Goal: Information Seeking & Learning: Learn about a topic

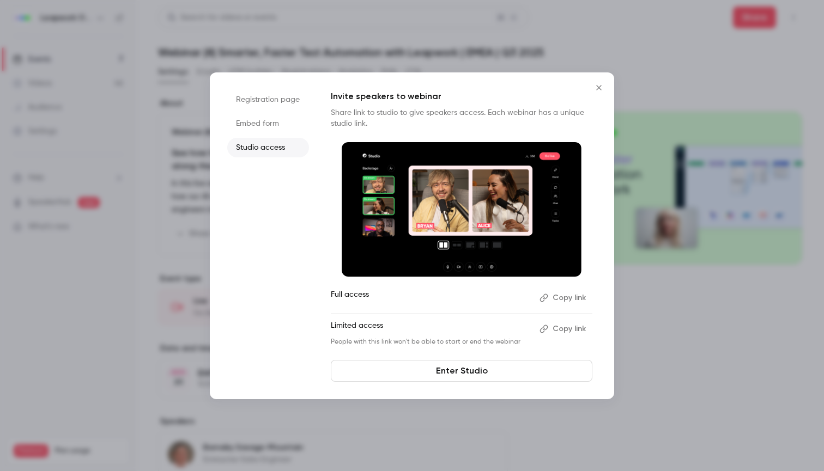
click at [596, 91] on icon "Close" at bounding box center [598, 87] width 13 height 9
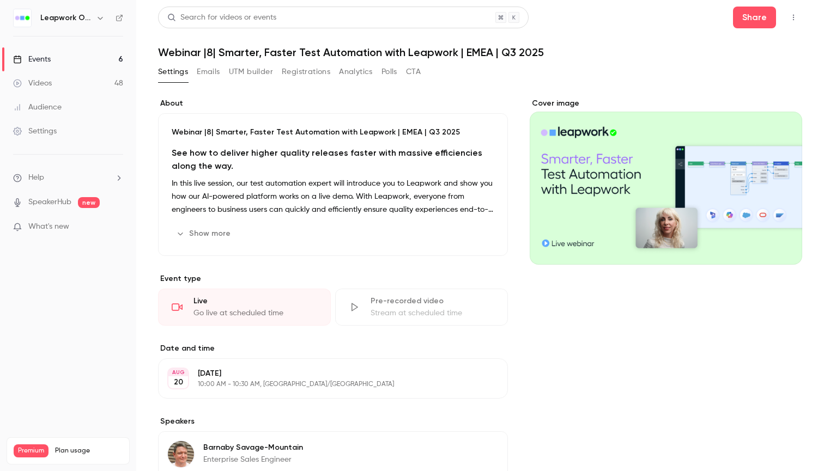
click at [788, 17] on button "button" at bounding box center [792, 17] width 17 height 17
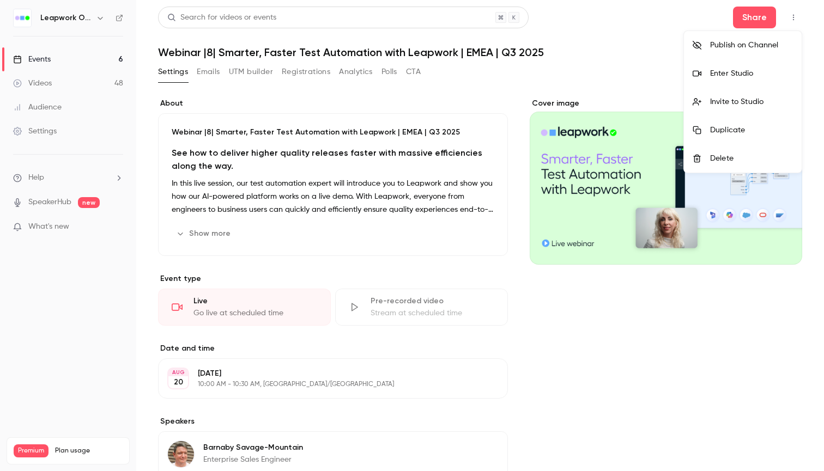
click at [736, 70] on div "Enter Studio" at bounding box center [751, 73] width 83 height 11
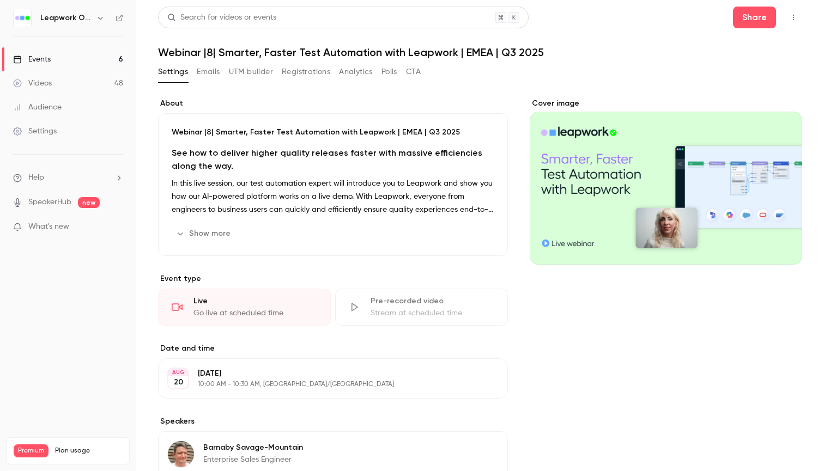
click at [795, 18] on icon "button" at bounding box center [793, 18] width 9 height 8
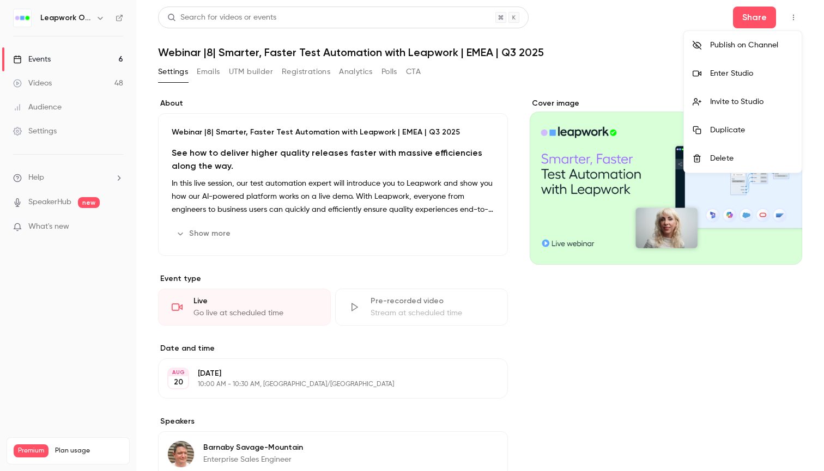
click at [377, 70] on div at bounding box center [412, 235] width 824 height 471
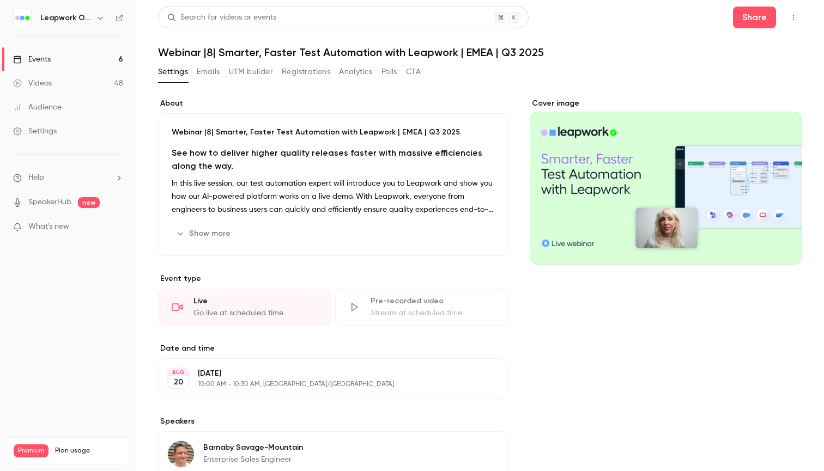
click at [394, 70] on button "Polls" at bounding box center [389, 71] width 16 height 17
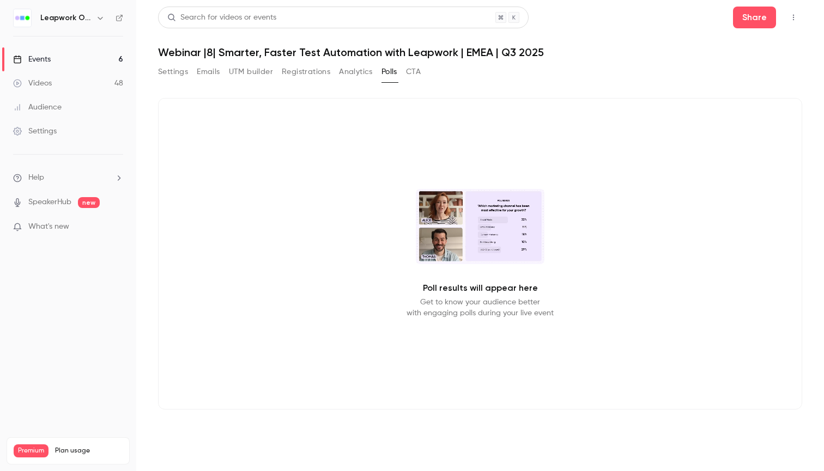
click at [49, 65] on link "Events 6" at bounding box center [68, 59] width 136 height 24
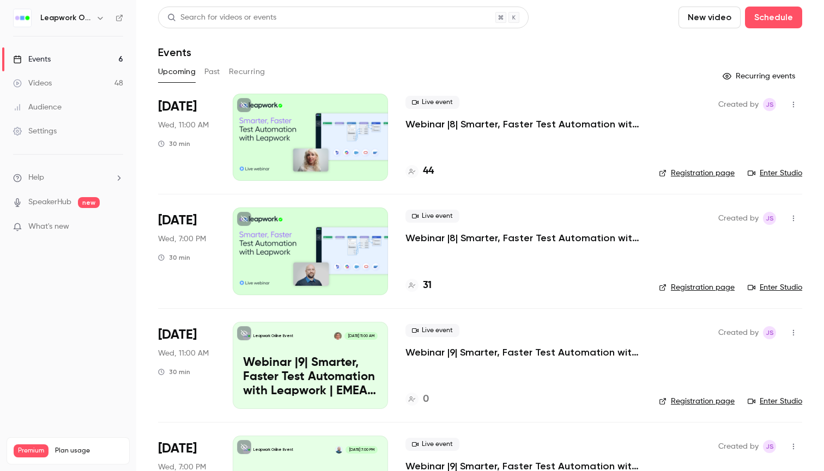
click at [214, 72] on button "Past" at bounding box center [212, 71] width 16 height 17
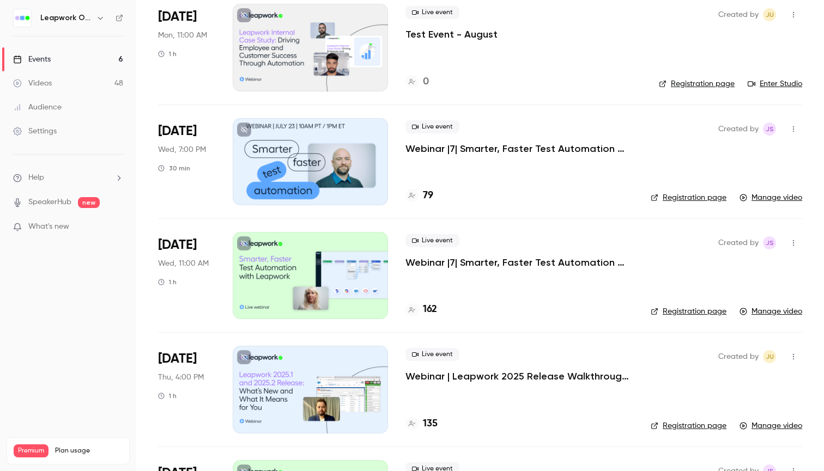
scroll to position [546, 0]
click at [471, 259] on p "Webinar |7| Smarter, Faster Test Automation with Leapwork | EMEA | Q2 2025" at bounding box center [519, 261] width 228 height 13
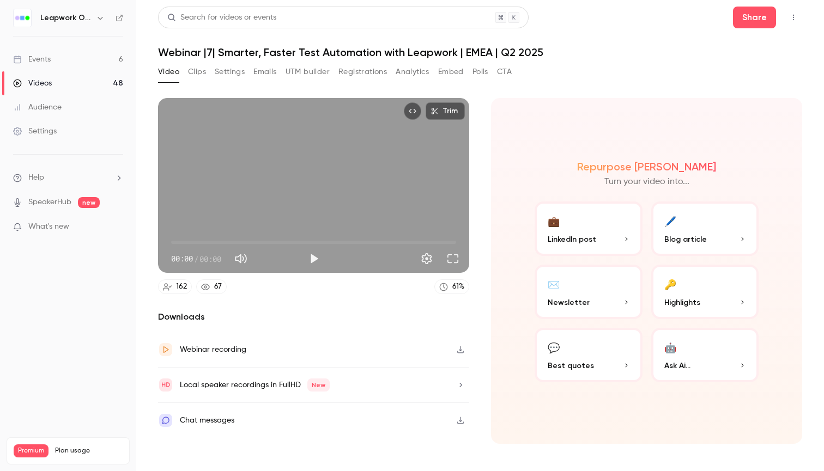
click at [481, 74] on button "Polls" at bounding box center [480, 71] width 16 height 17
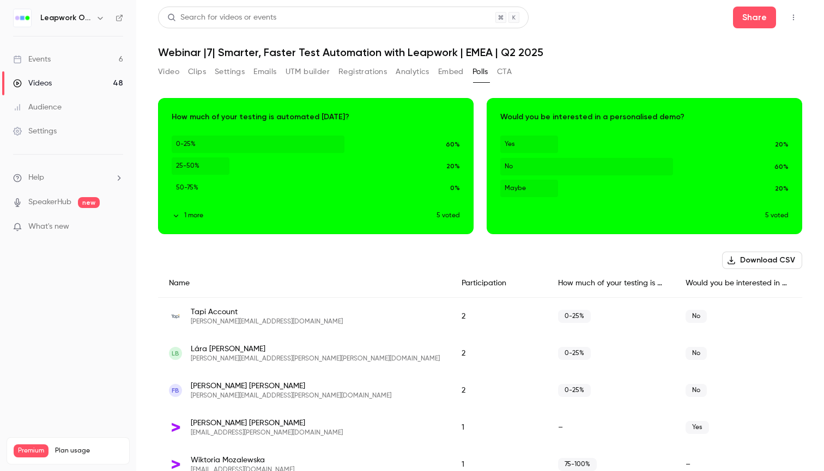
click at [194, 216] on button "1 more" at bounding box center [304, 216] width 265 height 10
